Goal: Find specific page/section: Find specific page/section

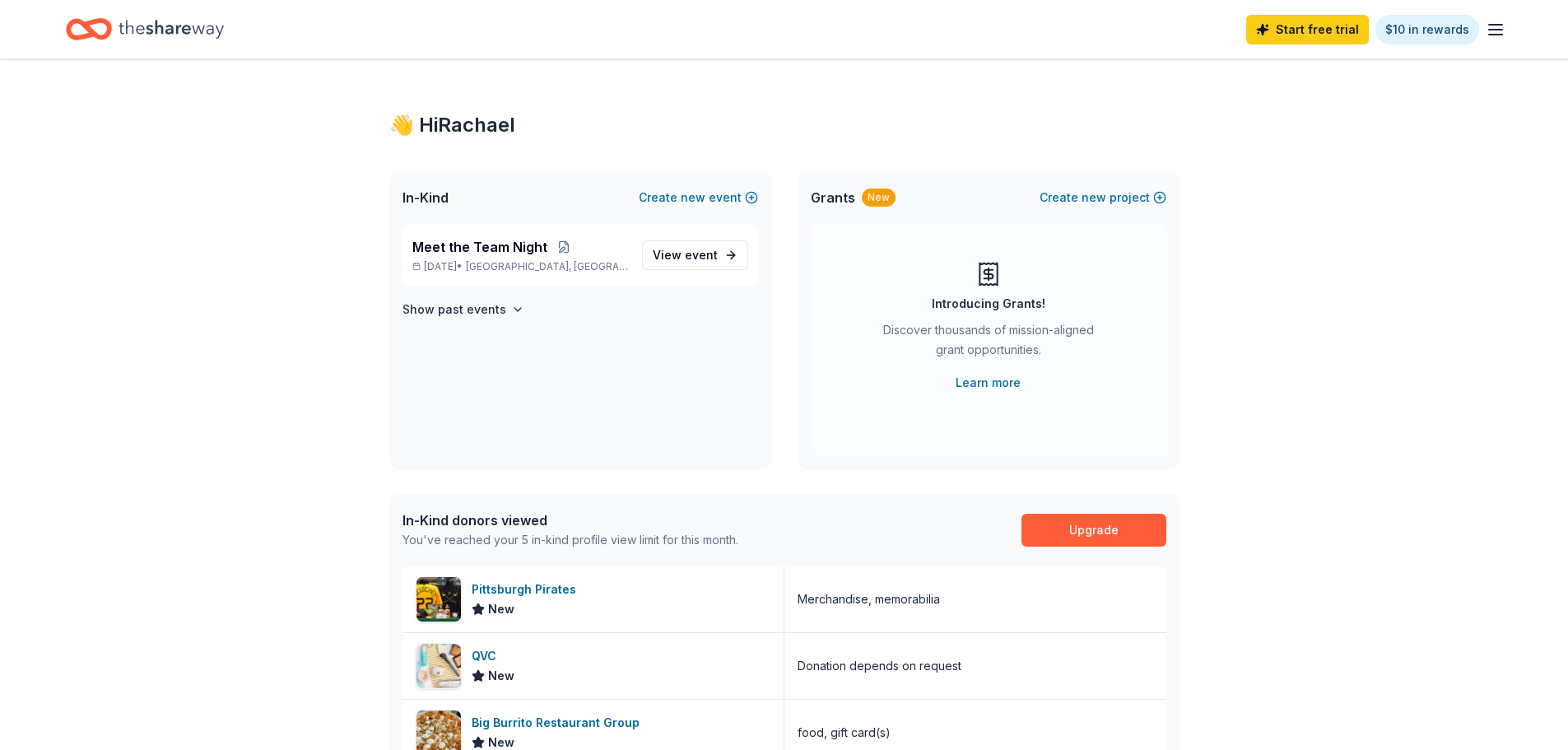
click at [482, 242] on span "Meet the Team Night" at bounding box center [481, 247] width 135 height 19
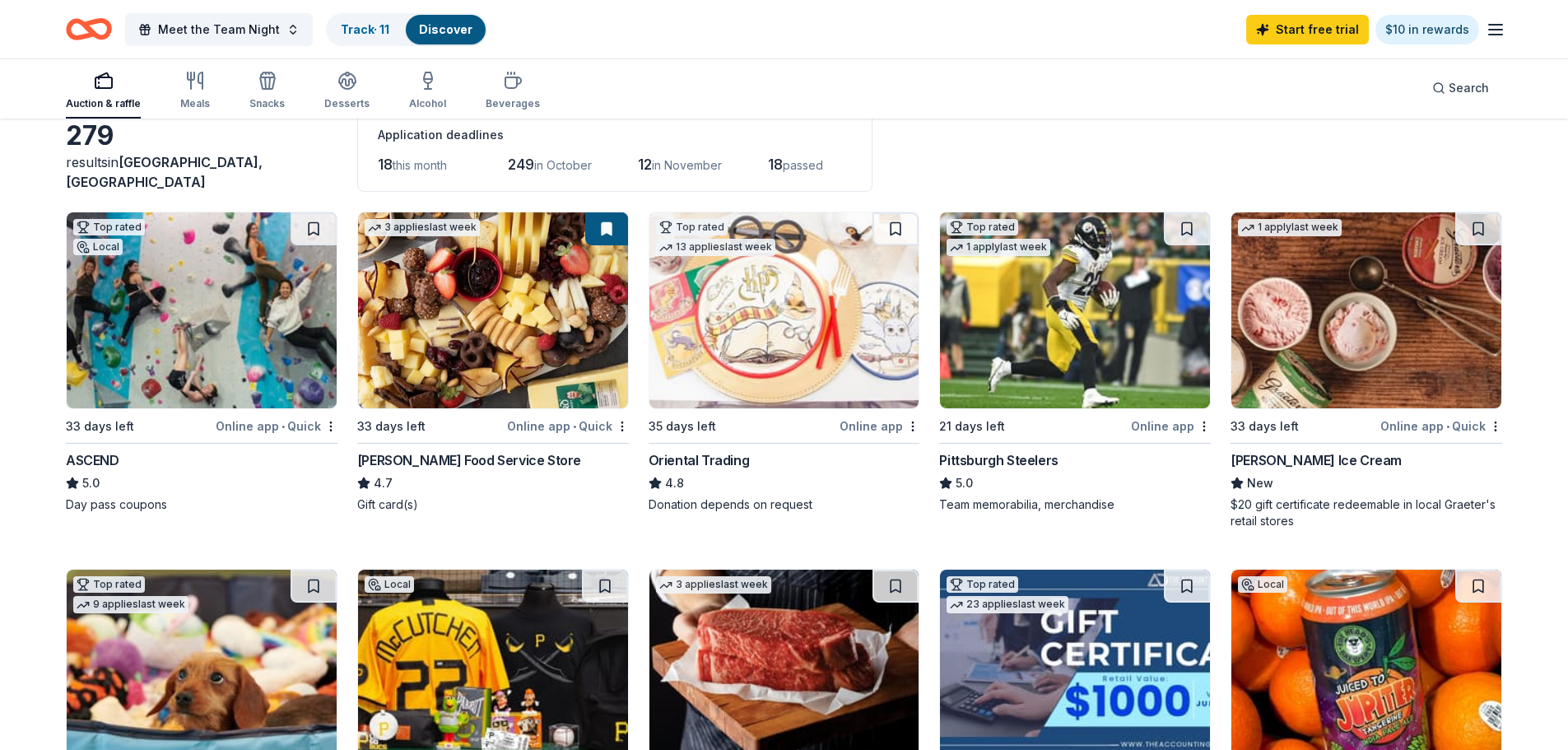
scroll to position [83, 0]
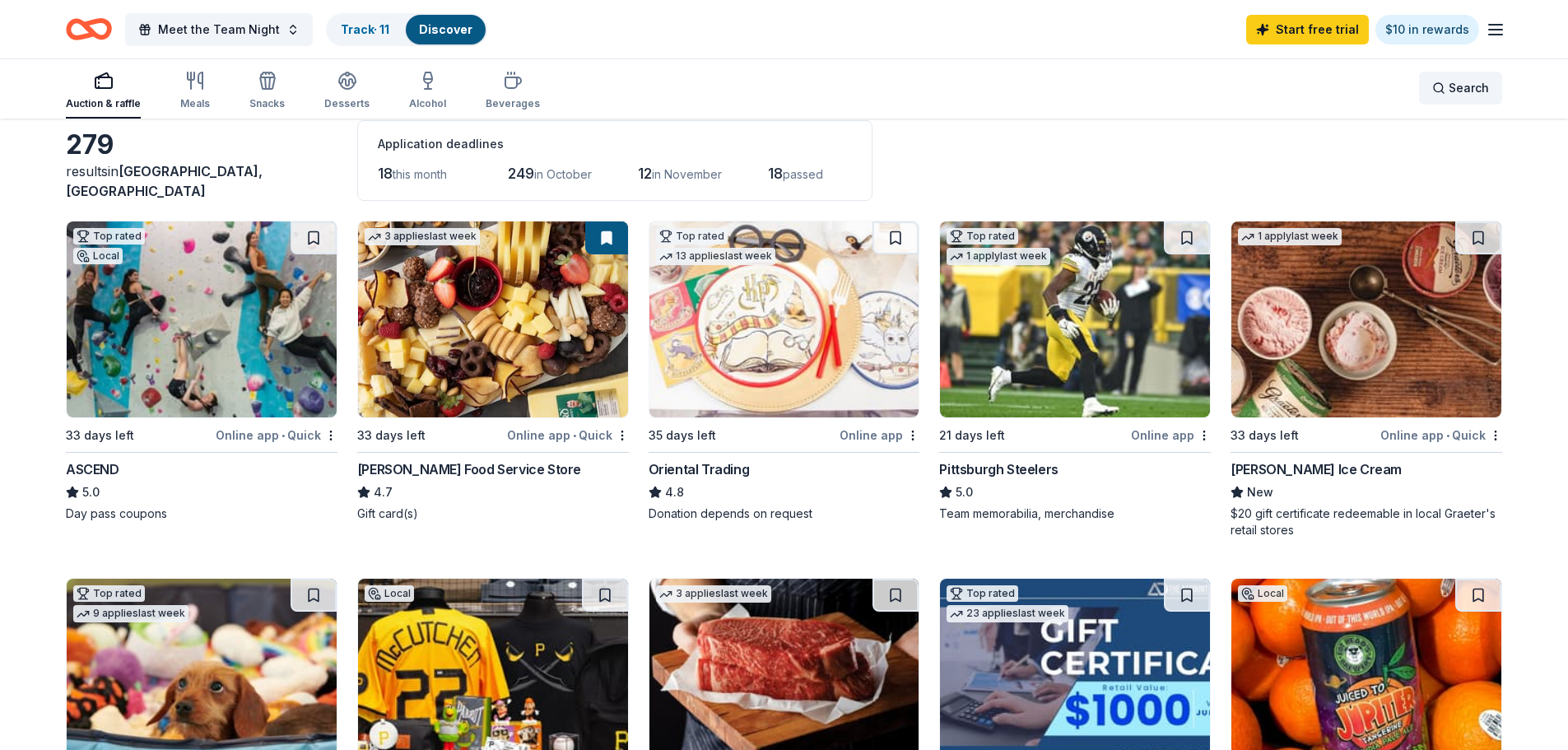
click at [1449, 90] on span "Search" at bounding box center [1470, 88] width 40 height 19
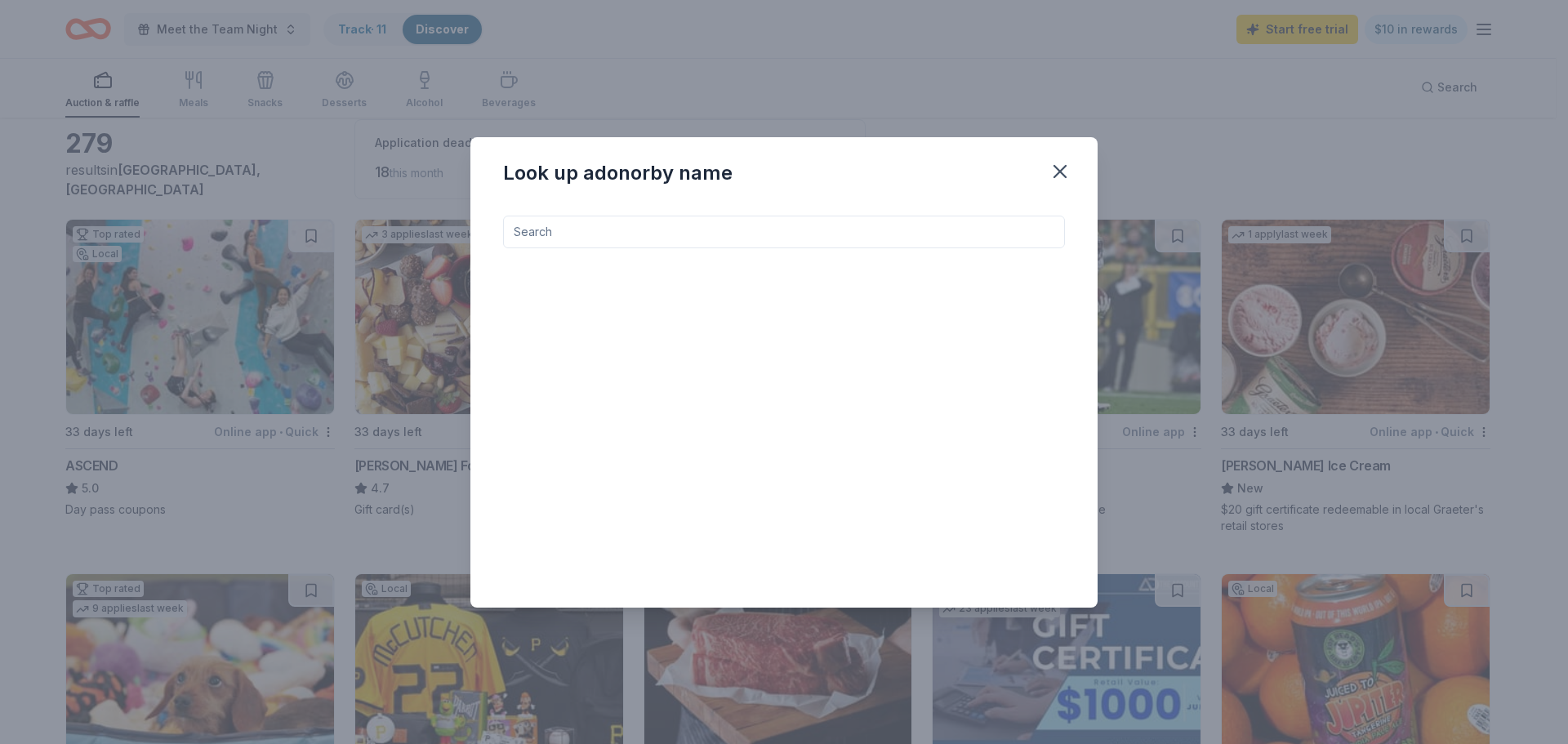
click at [730, 237] on input at bounding box center [784, 231] width 562 height 32
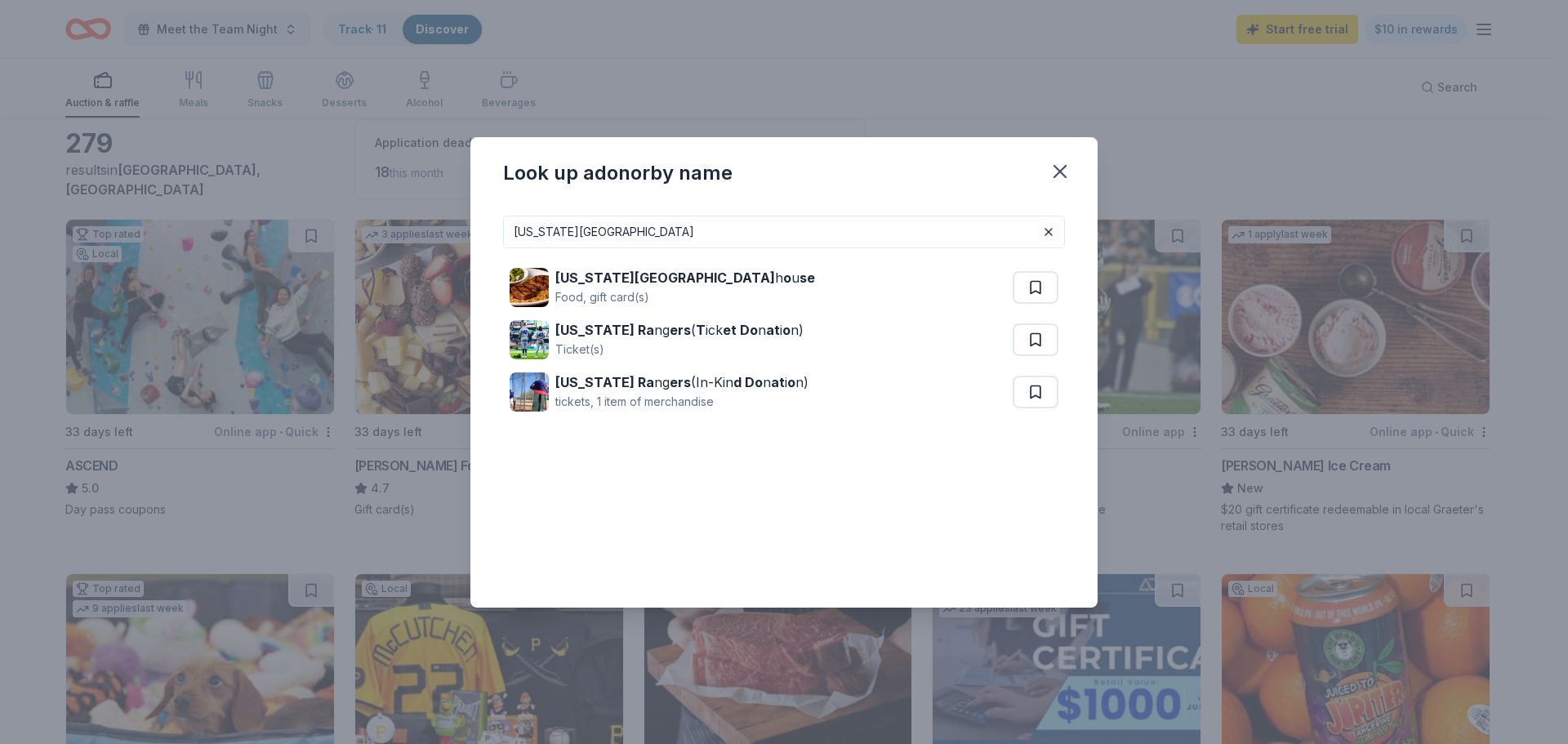
type input "[US_STATE][GEOGRAPHIC_DATA]"
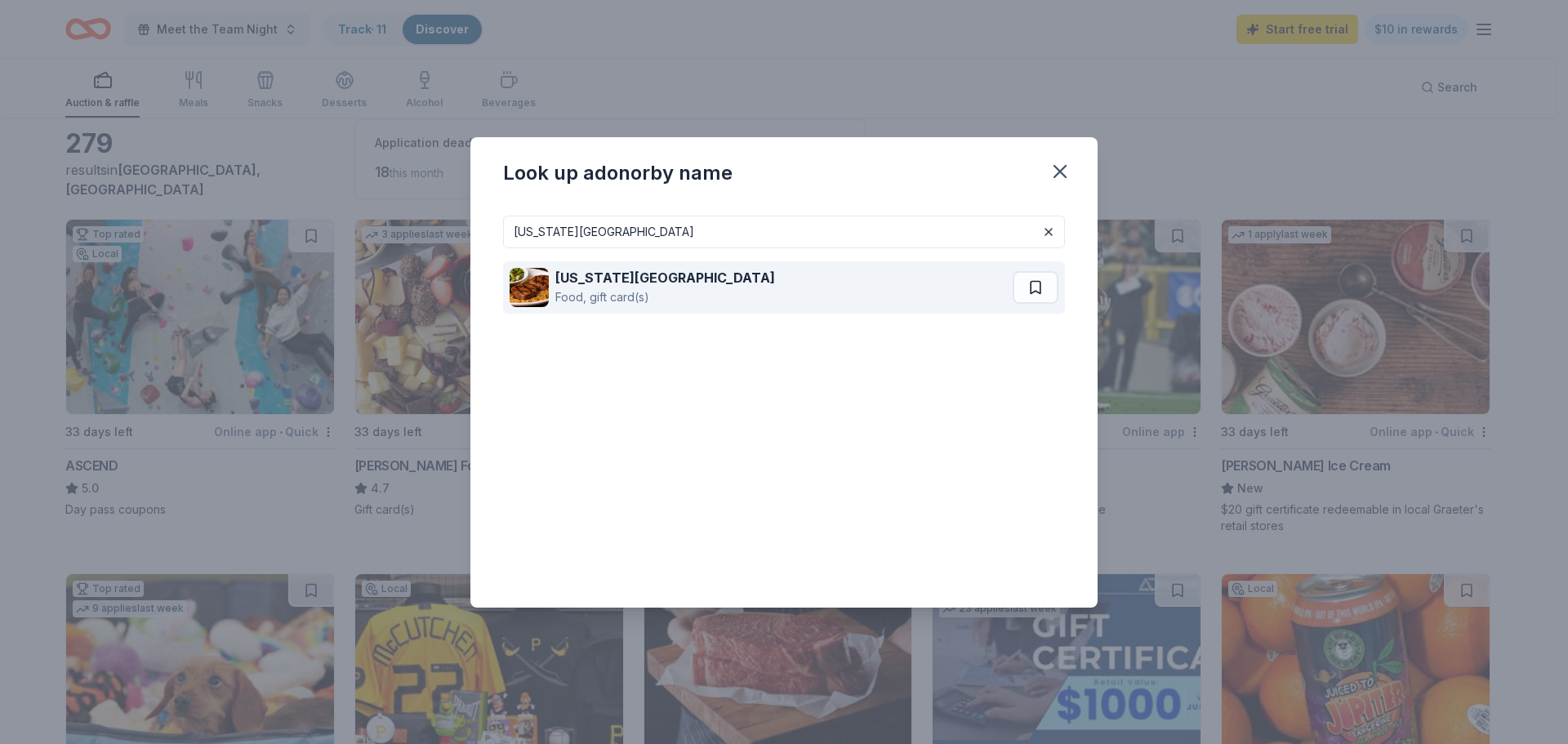
click at [639, 275] on strong "[US_STATE][GEOGRAPHIC_DATA]" at bounding box center [665, 277] width 220 height 17
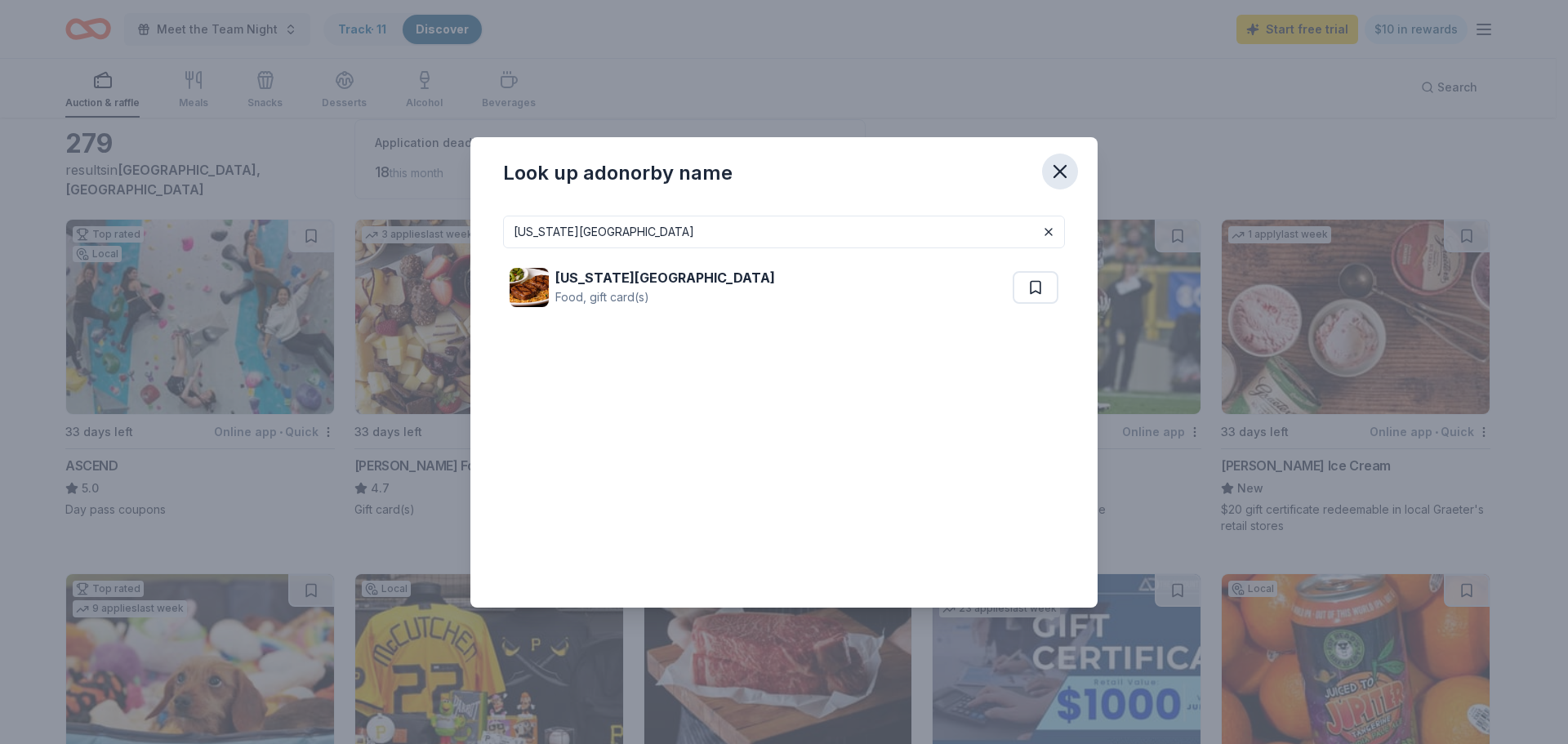
click at [1055, 162] on icon "button" at bounding box center [1060, 172] width 23 height 23
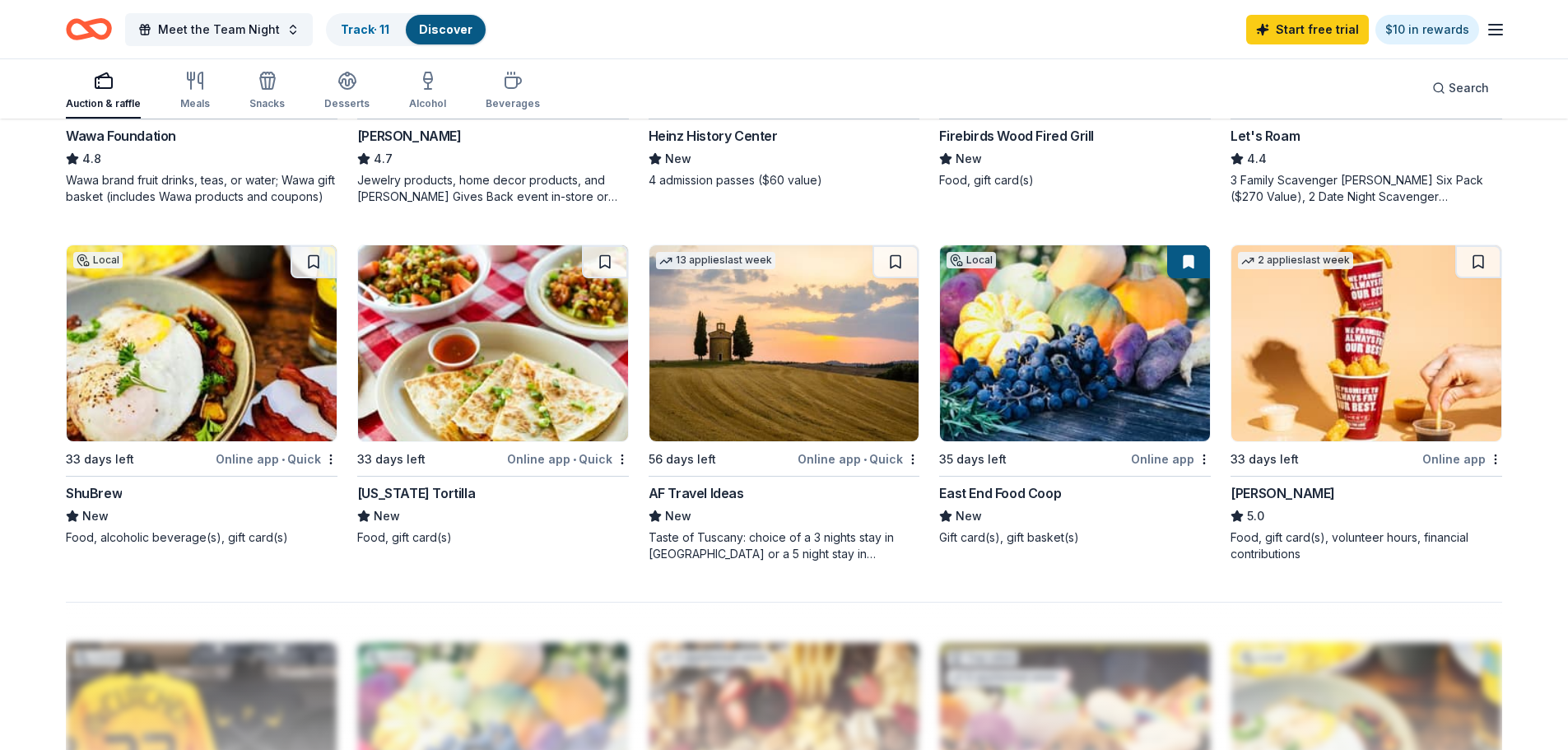
scroll to position [1152, 0]
